Goal: Information Seeking & Learning: Find specific fact

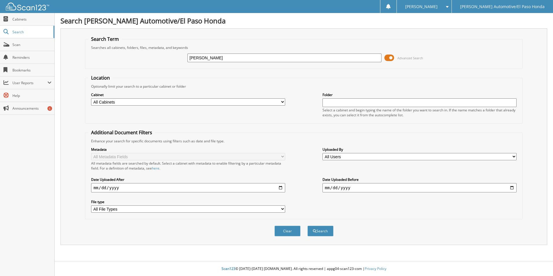
type input "[PERSON_NAME]"
click at [307, 225] on button "Search" at bounding box center [320, 230] width 26 height 11
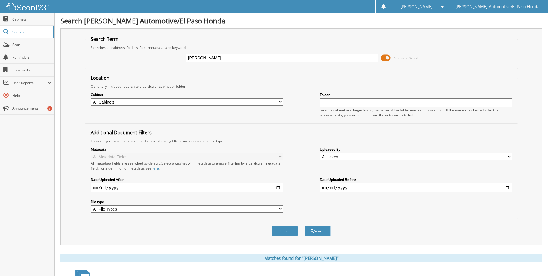
click at [198, 59] on input "[PERSON_NAME]" at bounding box center [282, 57] width 192 height 9
click at [241, 60] on input "RICARDO NAVA" at bounding box center [282, 57] width 192 height 9
type input "RICARDO NAVA"
click at [318, 233] on button "Search" at bounding box center [318, 230] width 26 height 11
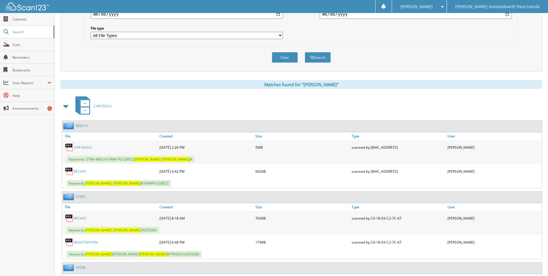
click at [78, 148] on link "CAR DEALS" at bounding box center [83, 147] width 18 height 5
click at [18, 31] on span "Search" at bounding box center [31, 31] width 38 height 5
